Goal: Task Accomplishment & Management: Use online tool/utility

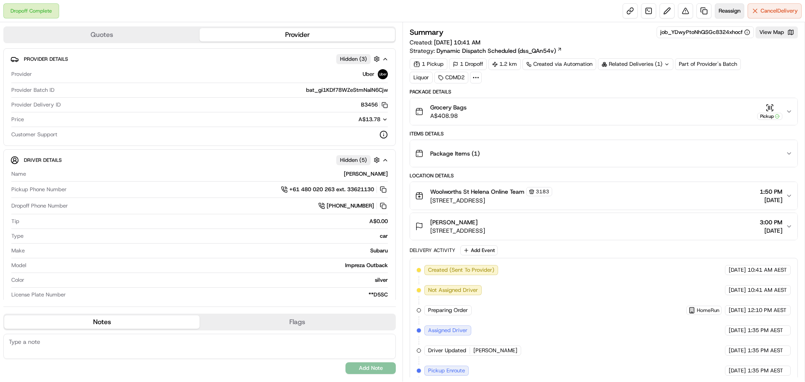
click at [734, 11] on span "Reassign" at bounding box center [730, 11] width 22 height 8
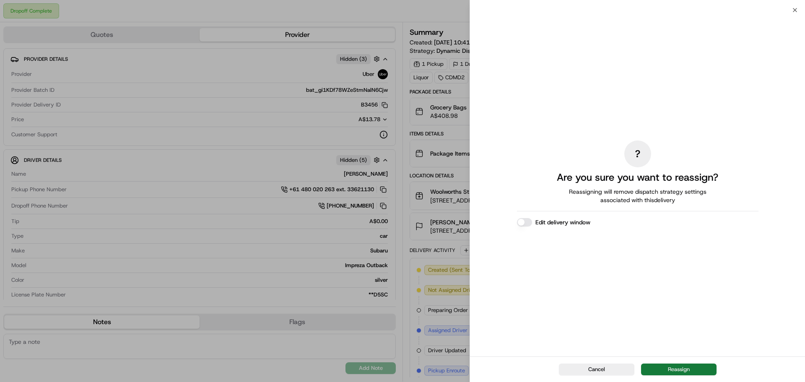
click at [690, 368] on button "Reassign" at bounding box center [678, 370] width 75 height 12
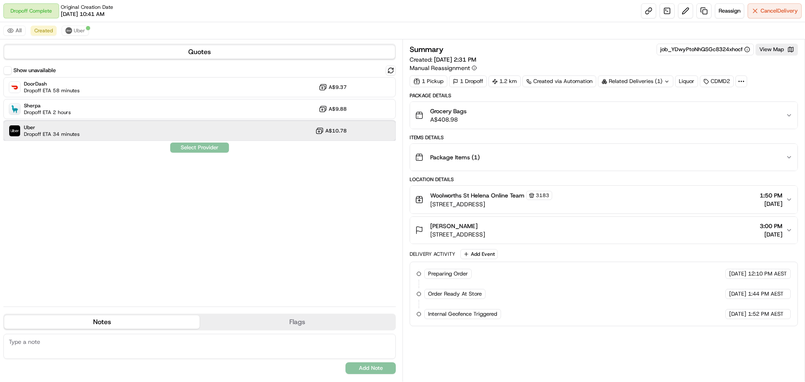
click at [97, 138] on div "Uber Dropoff ETA 34 minutes A$10.78" at bounding box center [199, 131] width 393 height 20
click at [216, 153] on div "Show unavailable DoorDash Dropoff ETA 58 minutes A$9.37 Sherpa Dropoff ETA 2 ho…" at bounding box center [199, 182] width 393 height 234
drag, startPoint x: 219, startPoint y: 148, endPoint x: 228, endPoint y: 151, distance: 10.0
click at [219, 148] on button "Assign Provider" at bounding box center [200, 148] width 60 height 10
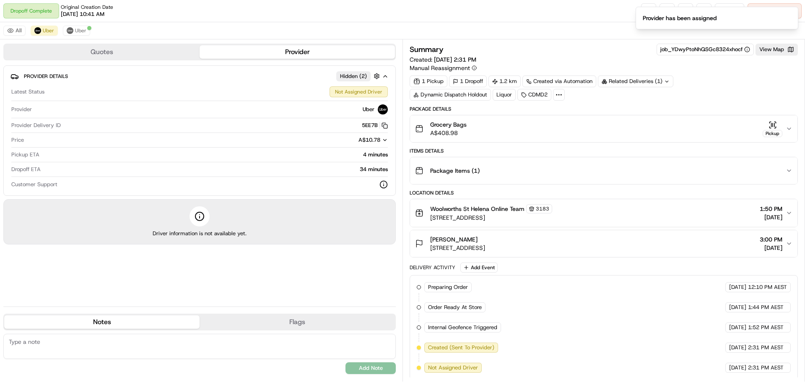
scroll to position [3, 0]
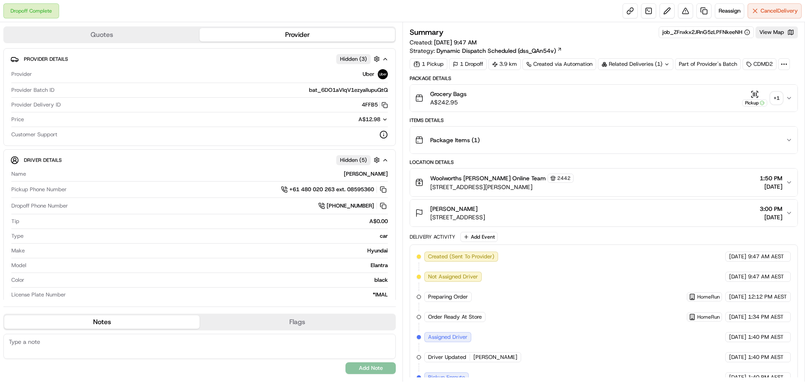
click at [773, 100] on div "+ 1" at bounding box center [777, 98] width 12 height 12
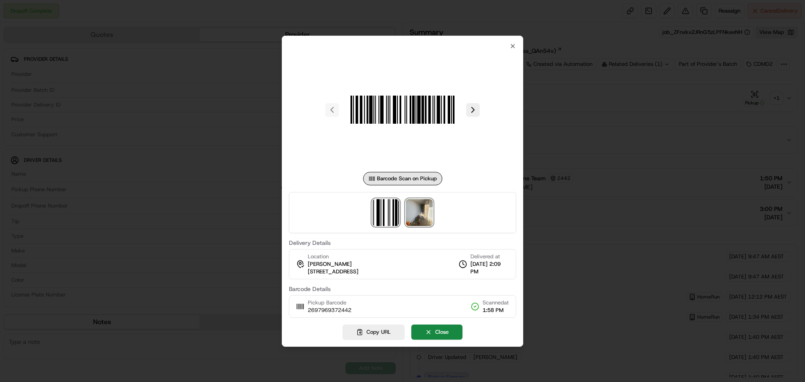
click at [418, 216] on img at bounding box center [419, 212] width 27 height 27
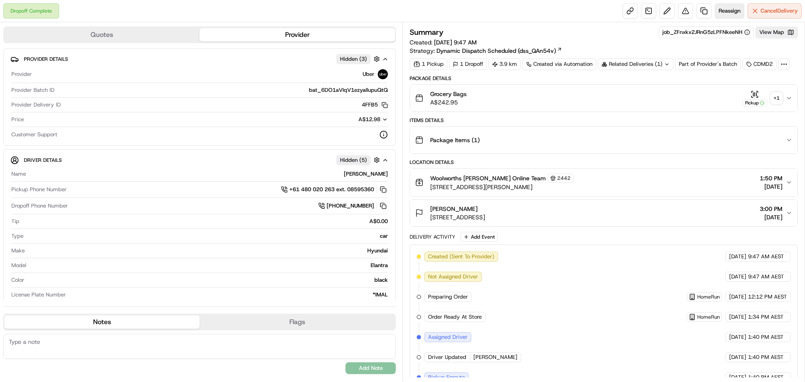
click at [729, 9] on span "Reassign" at bounding box center [730, 11] width 22 height 8
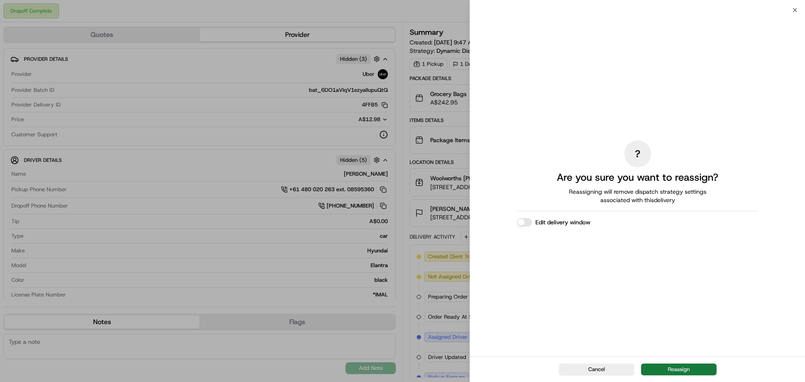
click at [699, 369] on button "Reassign" at bounding box center [678, 370] width 75 height 12
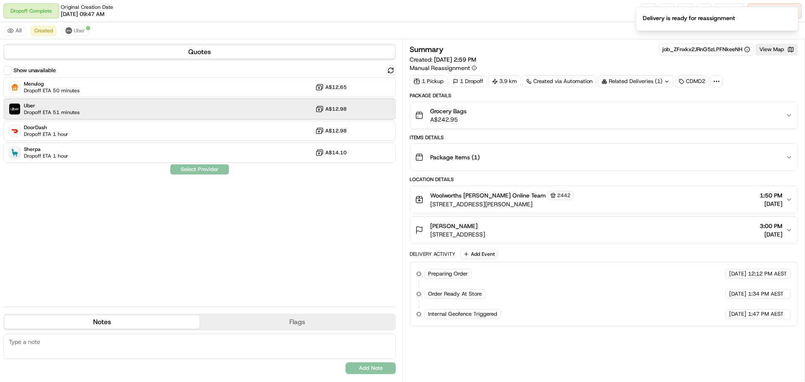
click at [112, 113] on div "Uber Dropoff ETA 51 minutes A$12.98" at bounding box center [199, 109] width 393 height 20
click at [196, 169] on button "Assign Provider" at bounding box center [200, 169] width 60 height 10
